Goal: Transaction & Acquisition: Subscribe to service/newsletter

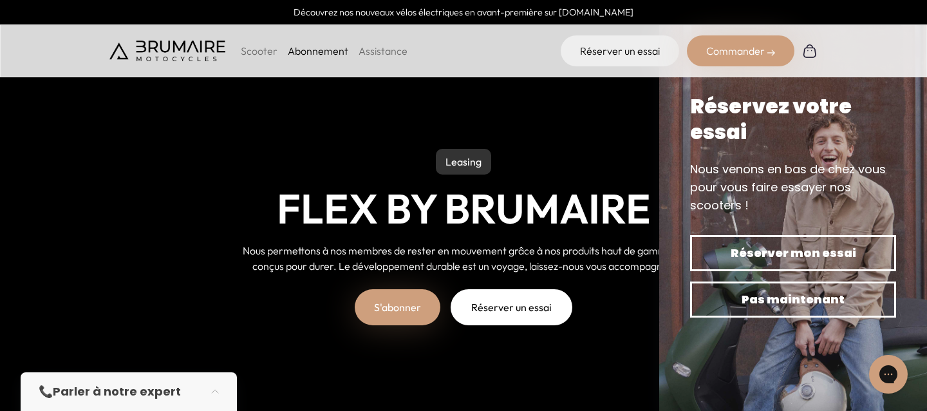
click at [563, 355] on div "Leasing Flex by Brumaire Nous permettons à nos membres de rester en mouvement g…" at bounding box center [463, 221] width 543 height 310
click at [214, 149] on div "Leasing Flex by Brumaire Nous permettons à nos membres de rester en mouvement g…" at bounding box center [463, 221] width 543 height 310
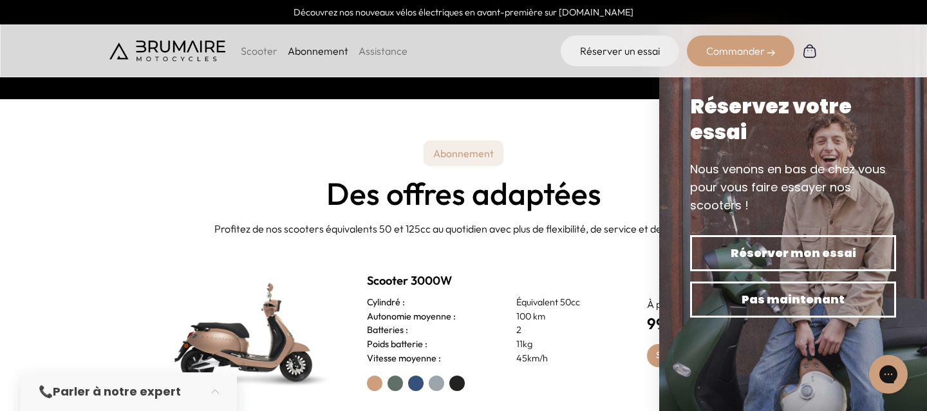
scroll to position [329, 0]
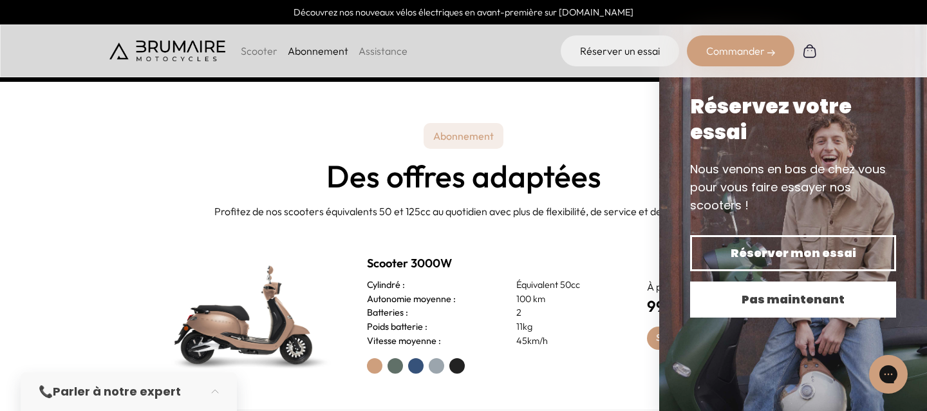
click at [748, 308] on span "Pas maintenant" at bounding box center [793, 299] width 161 height 18
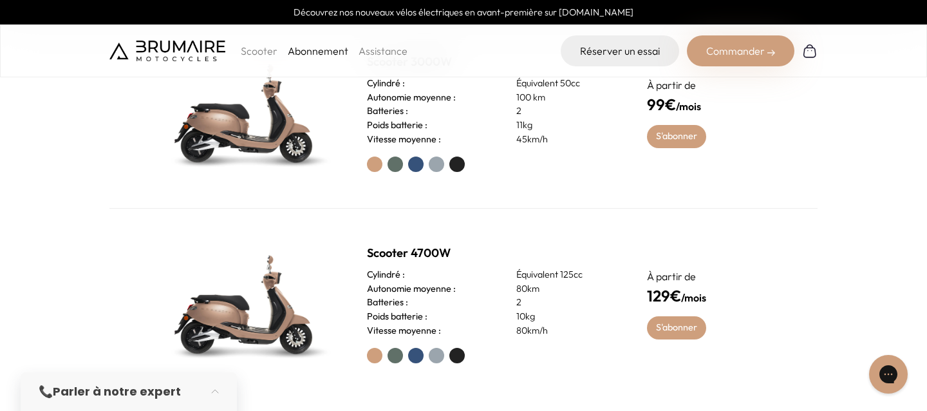
scroll to position [538, 0]
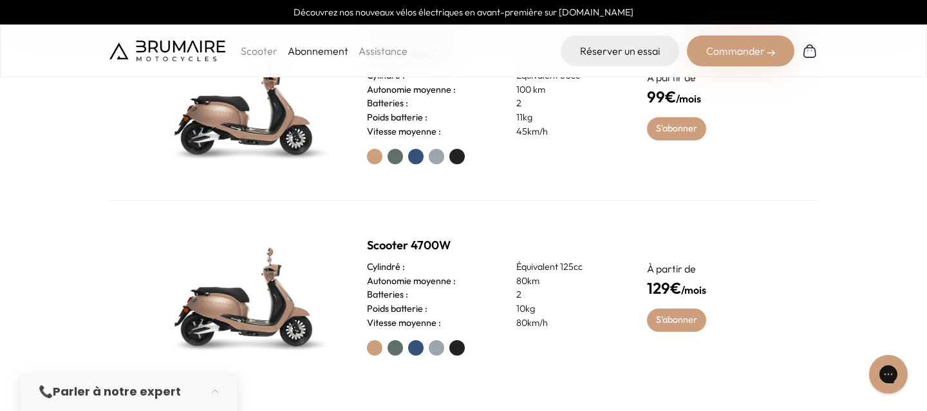
click at [395, 154] on label at bounding box center [395, 156] width 15 height 15
click at [415, 157] on label at bounding box center [415, 156] width 15 height 15
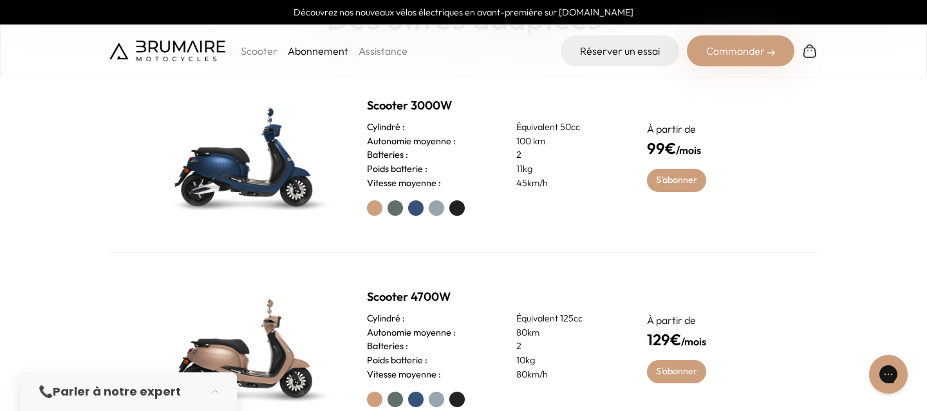
scroll to position [481, 0]
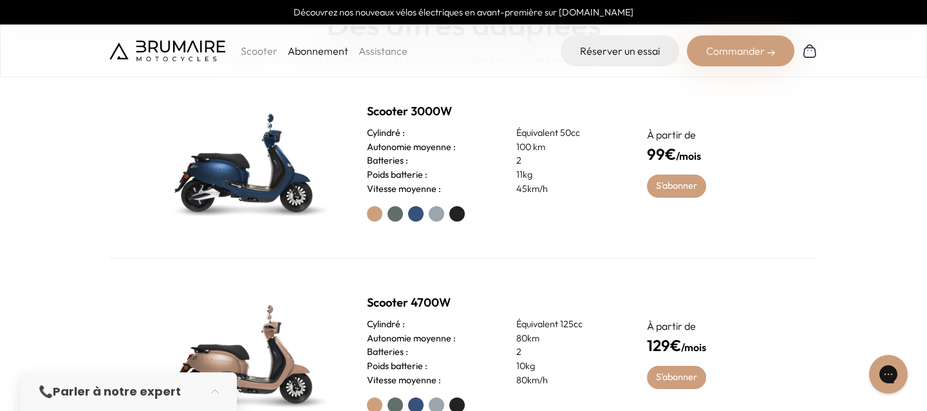
click at [438, 212] on label at bounding box center [436, 213] width 15 height 15
click at [464, 214] on label at bounding box center [456, 213] width 15 height 15
click at [374, 216] on label at bounding box center [374, 213] width 15 height 15
click at [386, 211] on div at bounding box center [491, 213] width 249 height 15
click at [390, 212] on label at bounding box center [395, 213] width 15 height 15
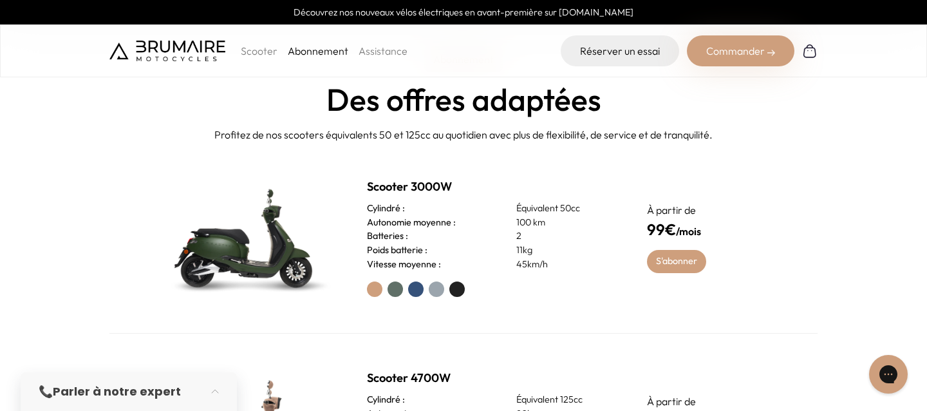
scroll to position [405, 0]
click at [722, 50] on div "Commander" at bounding box center [741, 50] width 108 height 31
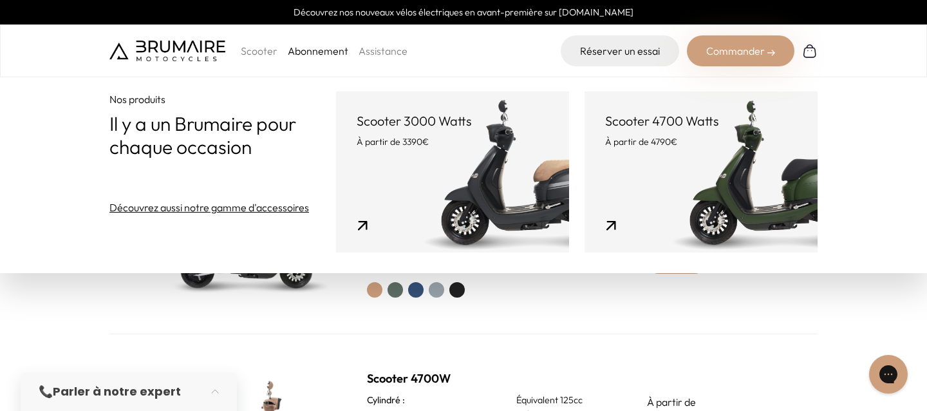
click at [93, 320] on section "Abonnement Des offres adaptées Profitez de nos scooters équivalents 50 et 125cc…" at bounding box center [463, 265] width 927 height 519
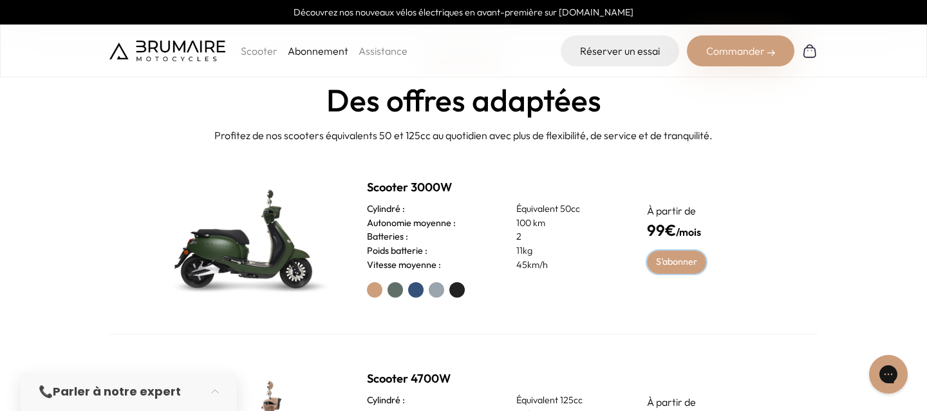
click at [670, 263] on link "S'abonner" at bounding box center [677, 261] width 60 height 23
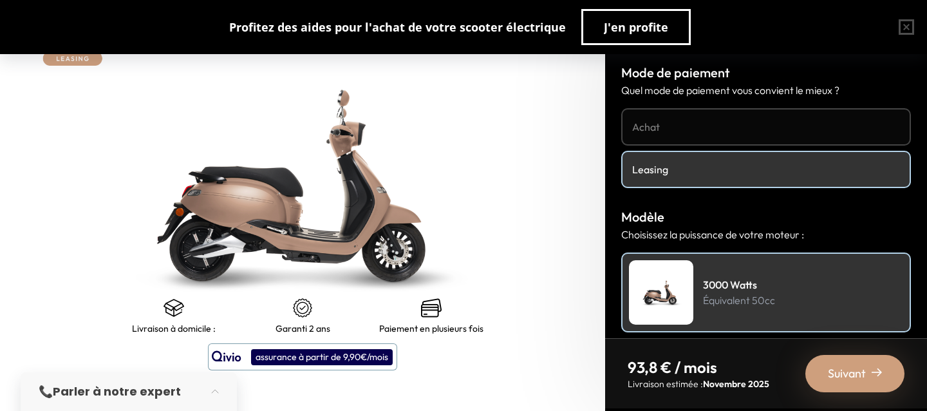
click at [842, 375] on span "Suivant" at bounding box center [847, 373] width 38 height 18
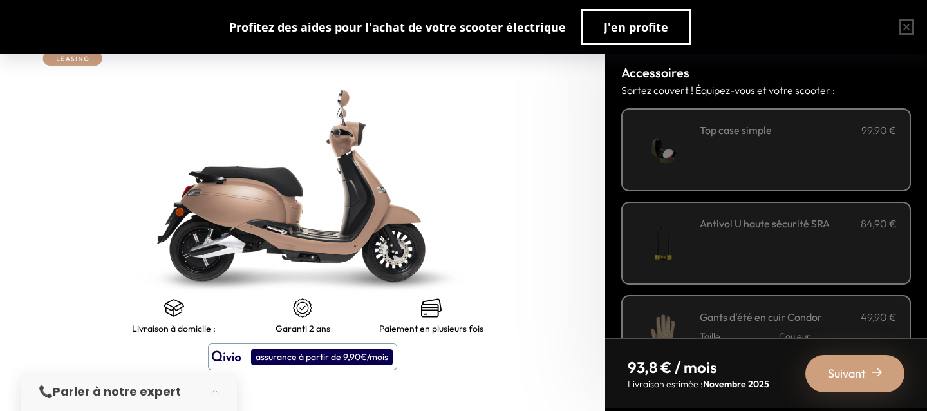
click at [735, 151] on div "**********" at bounding box center [798, 149] width 197 height 55
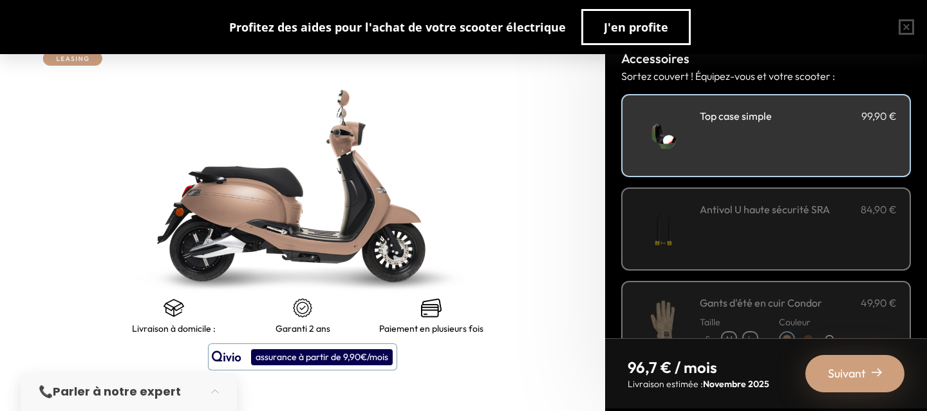
scroll to position [15, 0]
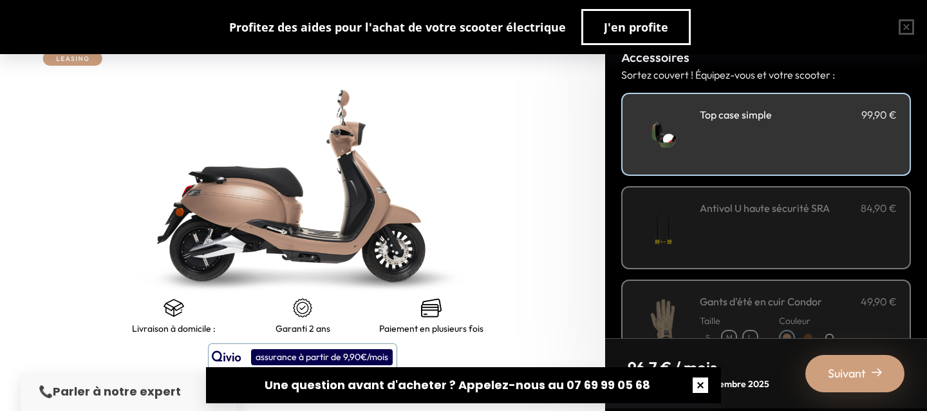
click at [699, 388] on button "button" at bounding box center [700, 384] width 41 height 41
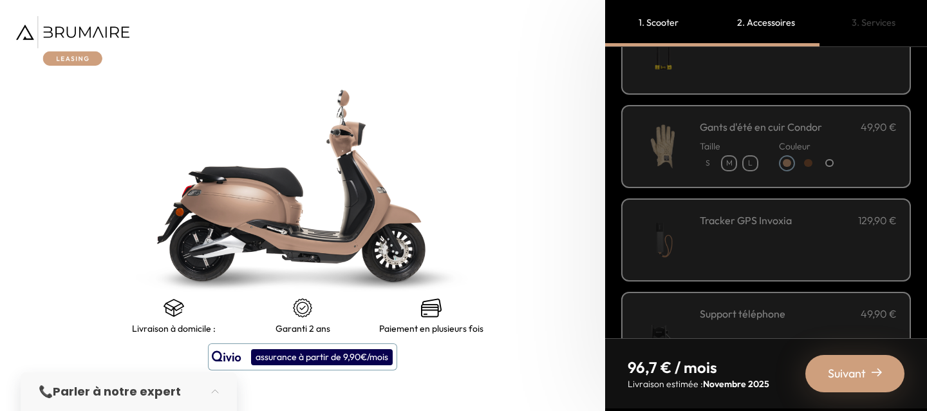
scroll to position [195, 0]
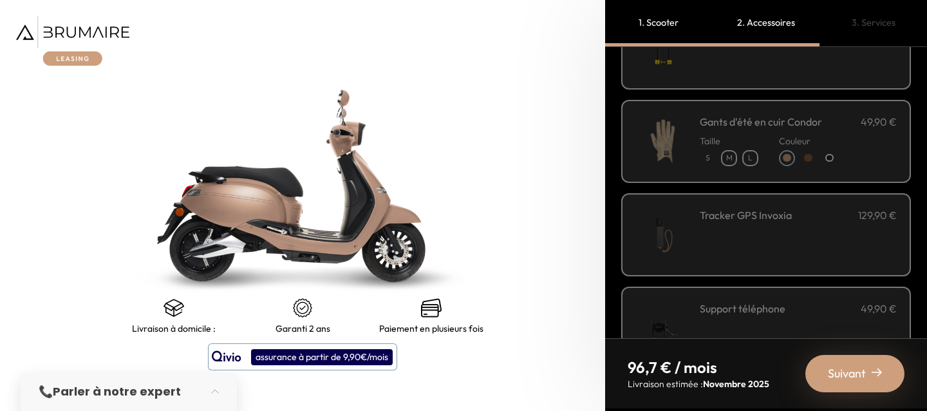
click at [769, 237] on div "Tracker GPS Invoxia 129,90 €" at bounding box center [798, 234] width 197 height 55
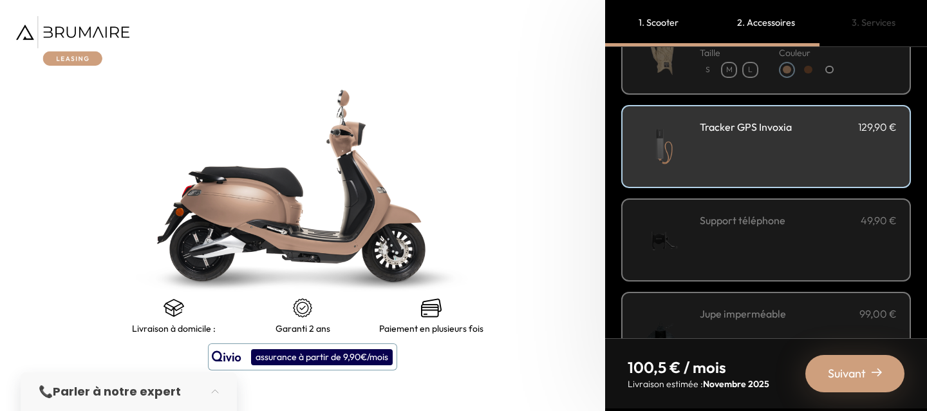
scroll to position [292, 0]
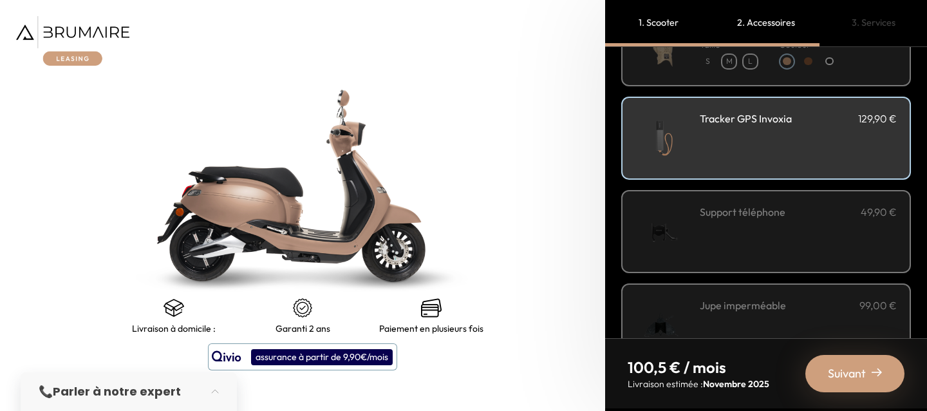
click at [809, 151] on div "Tracker GPS Invoxia 129,90 €" at bounding box center [798, 138] width 197 height 55
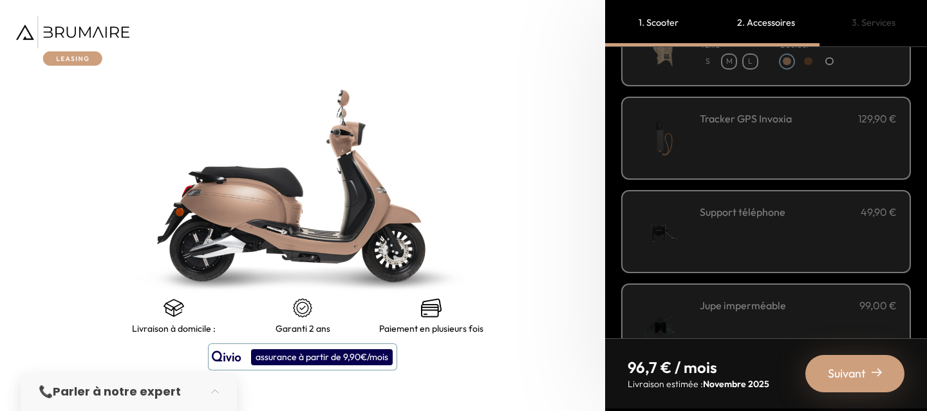
click at [776, 225] on div "Support téléphone 49,90 €" at bounding box center [798, 231] width 197 height 55
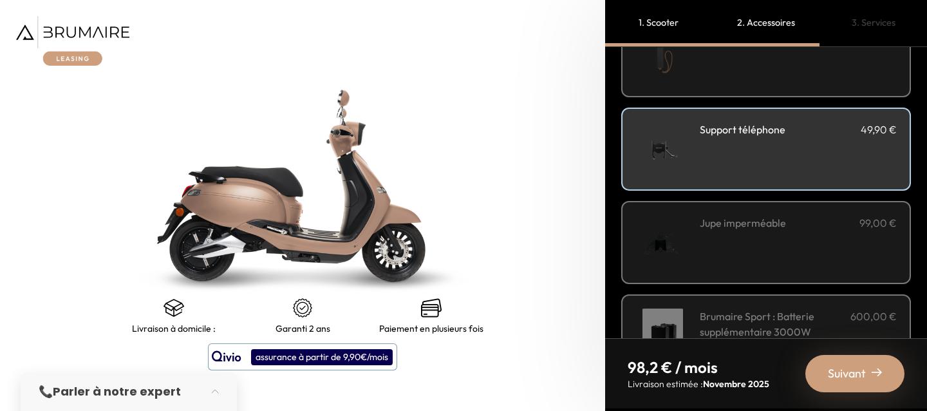
scroll to position [375, 0]
click at [710, 245] on div "Jupe imperméable 99,00 €" at bounding box center [798, 241] width 197 height 55
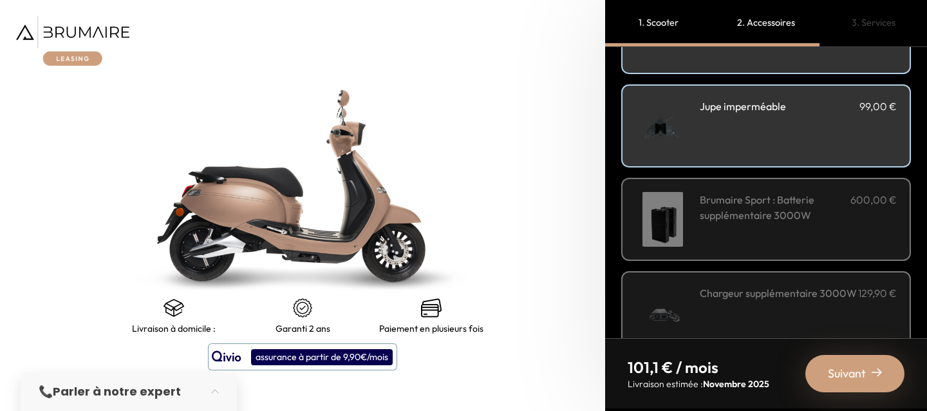
scroll to position [523, 0]
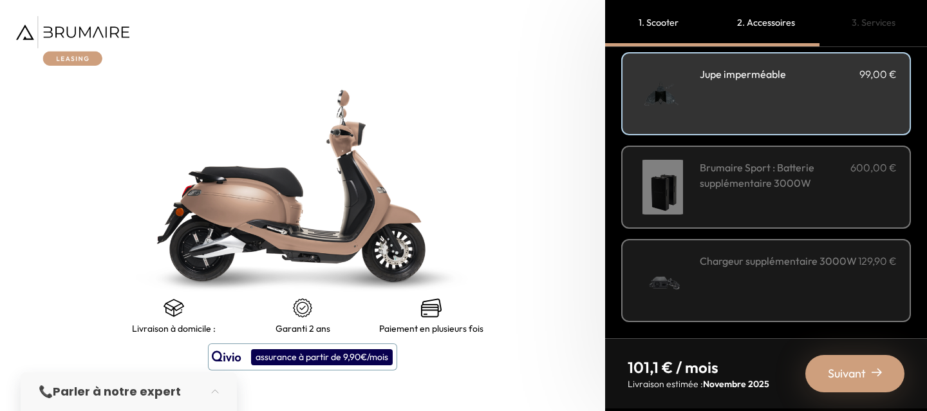
click at [831, 375] on span "Suivant" at bounding box center [847, 373] width 38 height 18
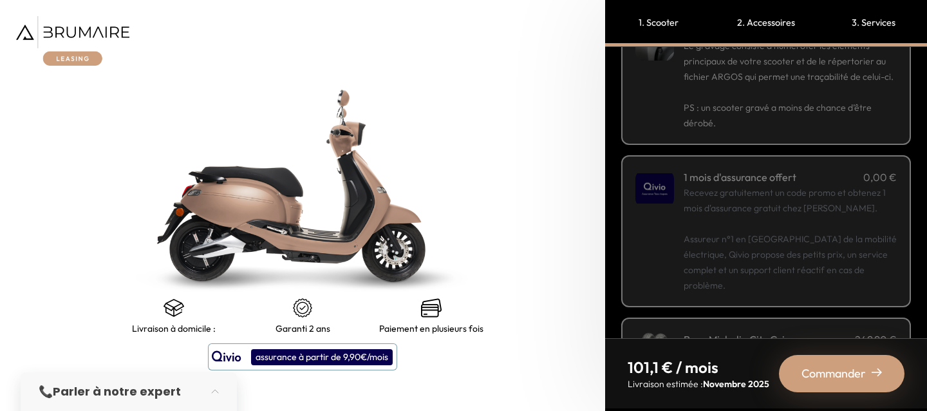
scroll to position [103, 0]
click at [823, 225] on p "Recevez gratuitement un code promo et obtenez 1 mois d'assurance gratuit chez […" at bounding box center [790, 236] width 213 height 108
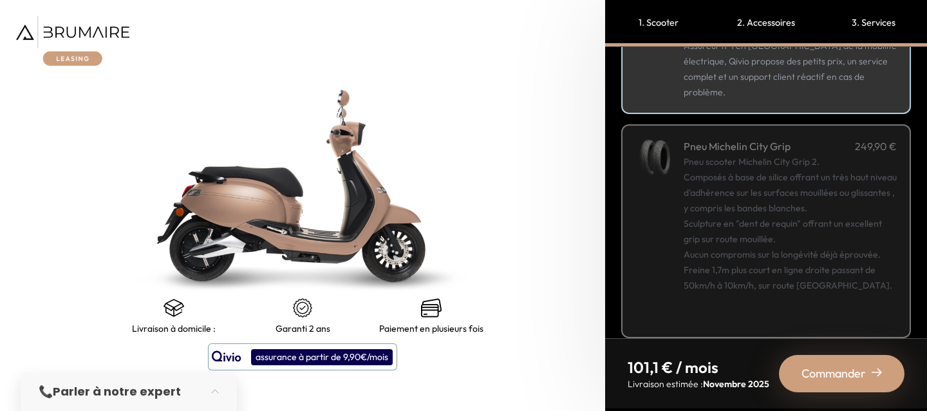
scroll to position [294, 0]
click at [818, 378] on span "Commander" at bounding box center [834, 373] width 64 height 18
